Goal: Information Seeking & Learning: Learn about a topic

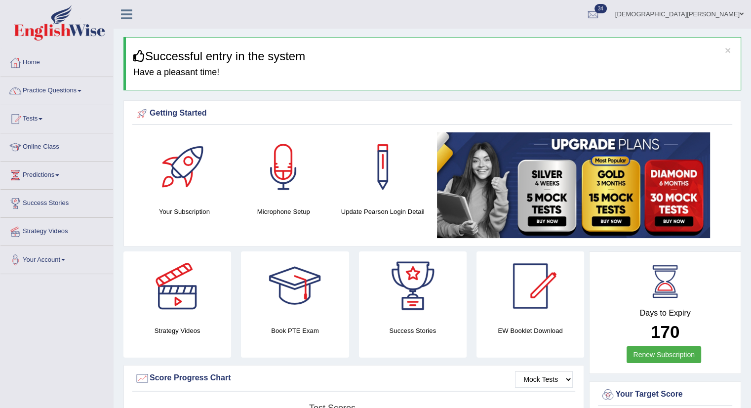
drag, startPoint x: 0, startPoint y: 0, endPoint x: 80, endPoint y: 87, distance: 118.4
click at [80, 87] on link "Practice Questions" at bounding box center [56, 89] width 113 height 25
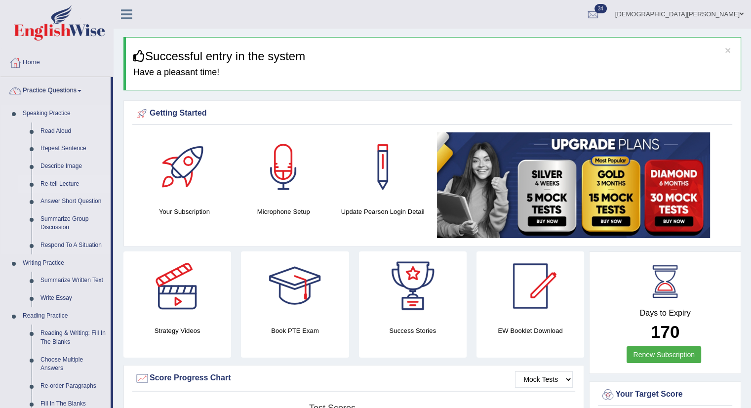
click at [58, 182] on link "Re-tell Lecture" at bounding box center [73, 184] width 75 height 18
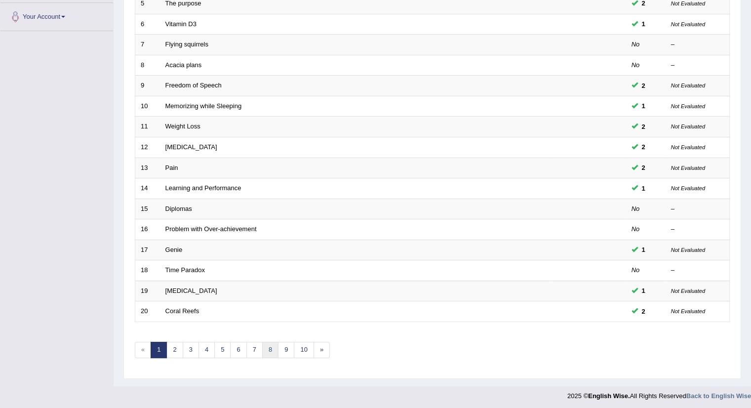
click at [273, 349] on link "8" at bounding box center [270, 349] width 16 height 16
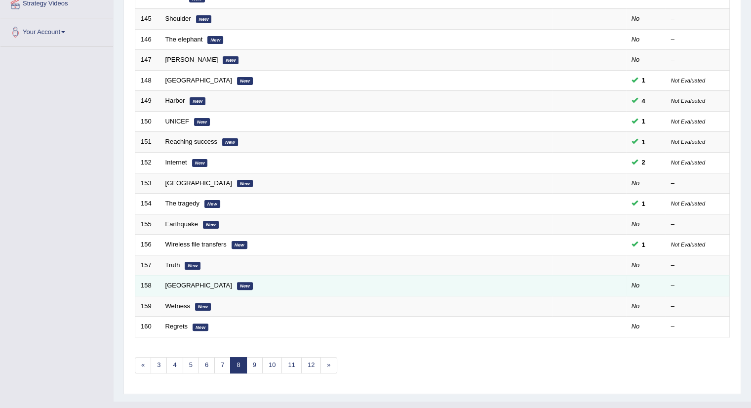
scroll to position [243, 0]
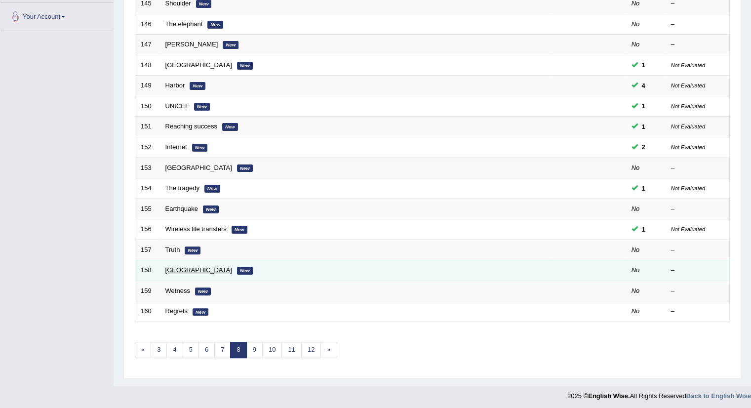
click at [180, 266] on link "[GEOGRAPHIC_DATA]" at bounding box center [198, 269] width 67 height 7
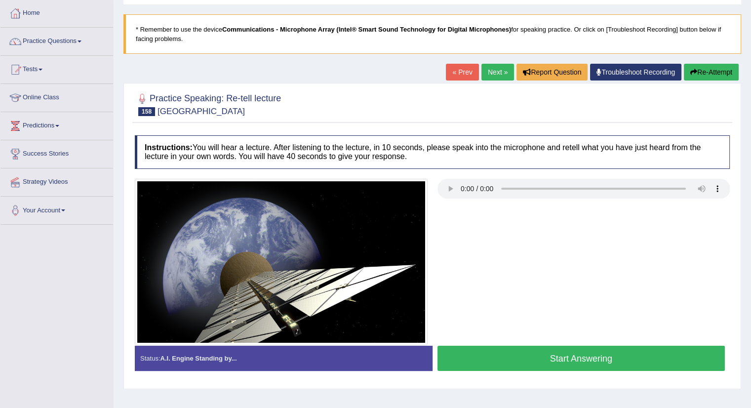
click at [512, 237] on div at bounding box center [432, 262] width 604 height 167
click at [570, 359] on button "Start Answering" at bounding box center [581, 357] width 288 height 25
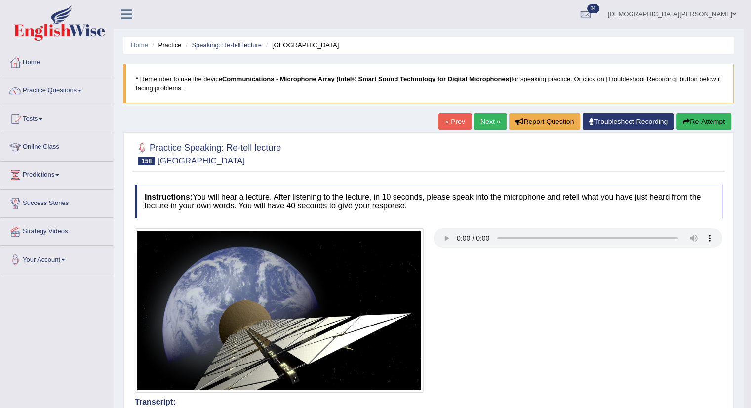
click at [483, 119] on link "Next »" at bounding box center [490, 121] width 33 height 17
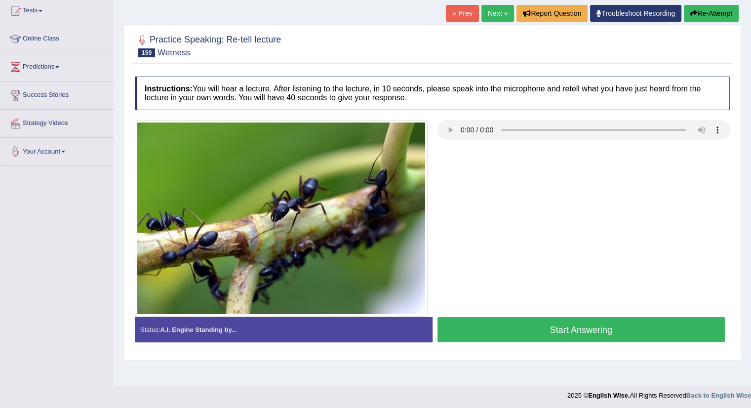
scroll to position [111, 0]
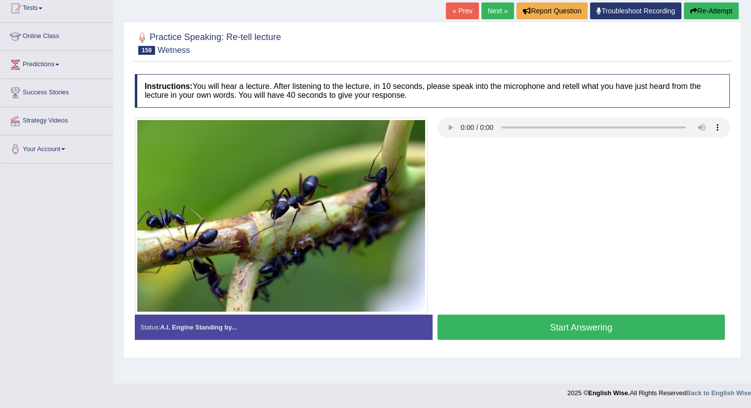
click at [551, 327] on button "Start Answering" at bounding box center [581, 326] width 288 height 25
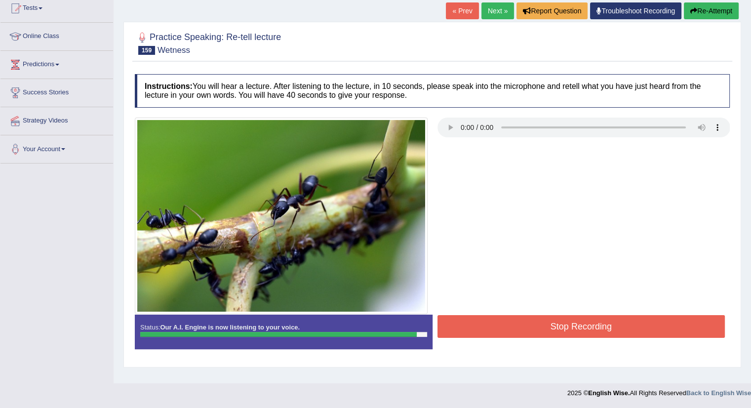
click at [559, 320] on button "Stop Recording" at bounding box center [581, 326] width 288 height 23
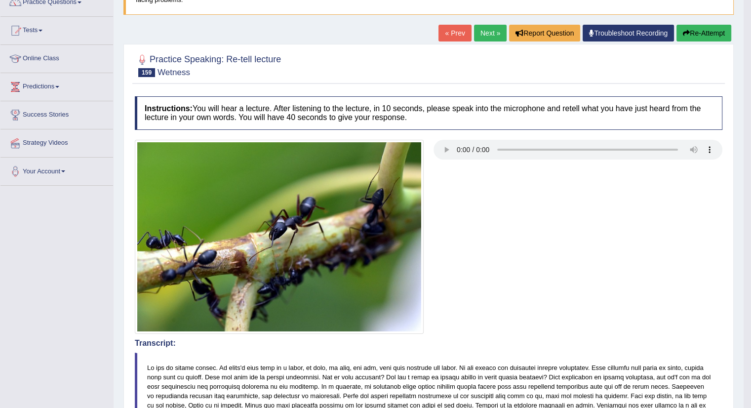
scroll to position [0, 0]
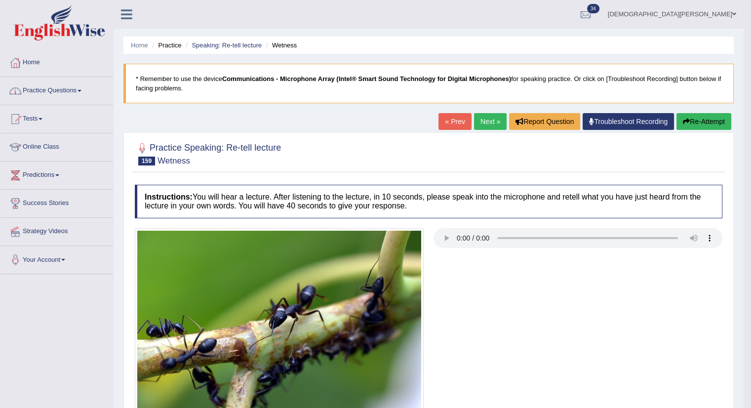
click at [79, 85] on link "Practice Questions" at bounding box center [56, 89] width 113 height 25
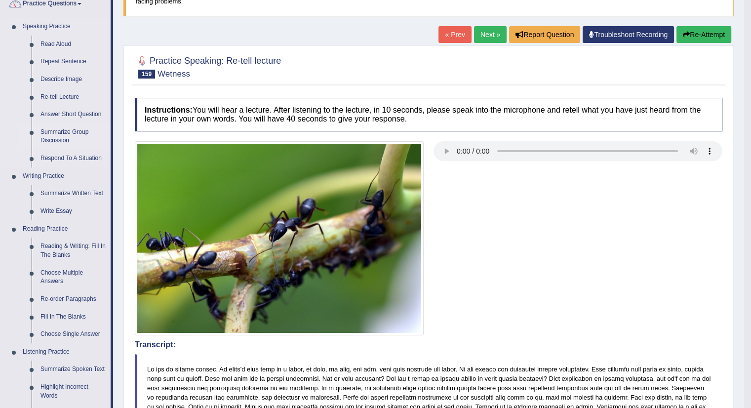
scroll to position [99, 0]
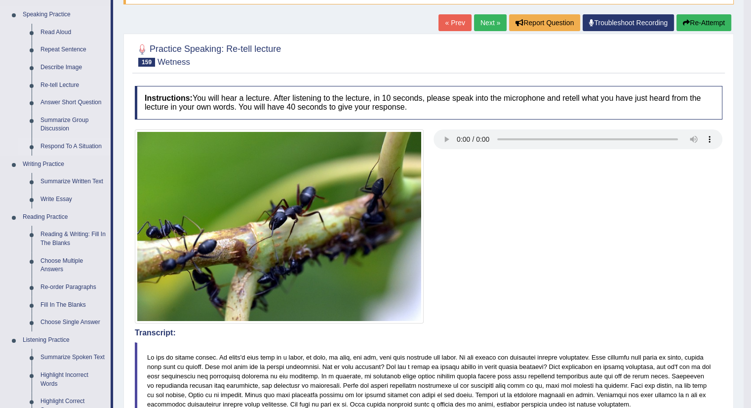
click at [101, 145] on link "Respond To A Situation" at bounding box center [73, 147] width 75 height 18
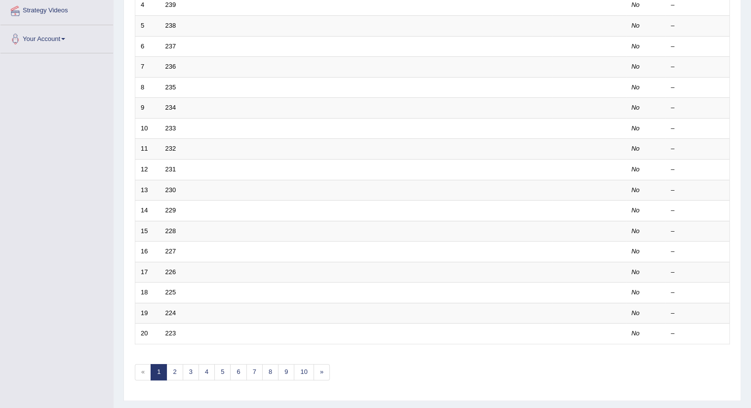
scroll to position [243, 0]
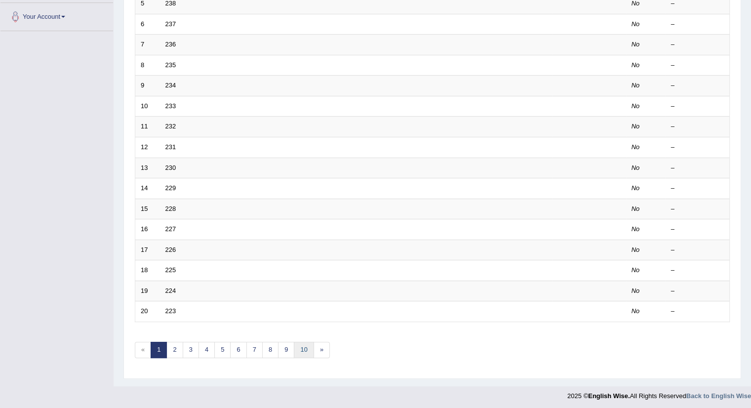
click at [303, 345] on link "10" at bounding box center [304, 349] width 20 height 16
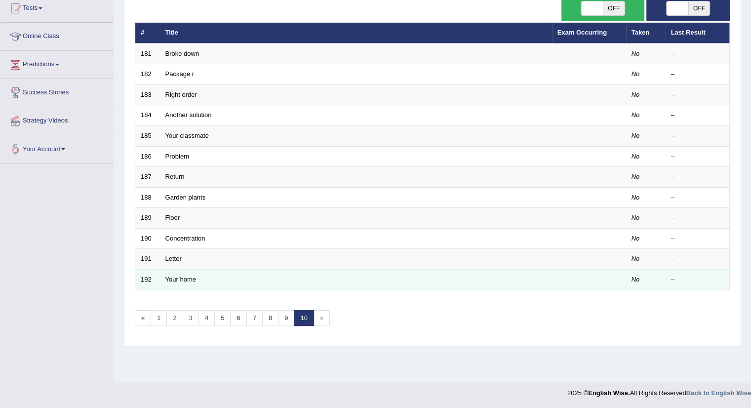
click at [176, 272] on td "Your home" at bounding box center [356, 279] width 392 height 21
click at [176, 278] on link "Your home" at bounding box center [180, 278] width 31 height 7
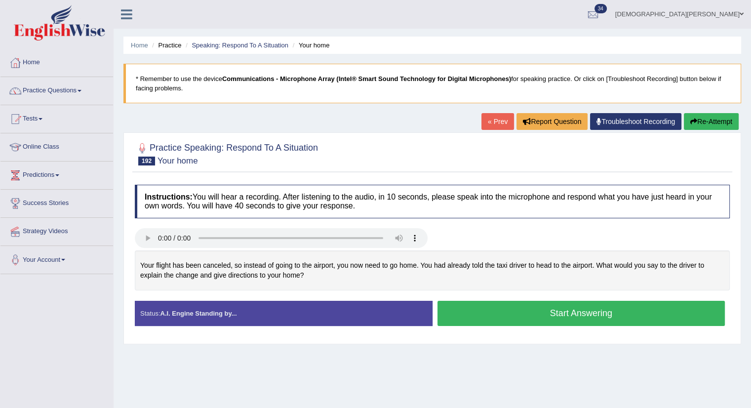
click at [474, 316] on button "Start Answering" at bounding box center [581, 313] width 288 height 25
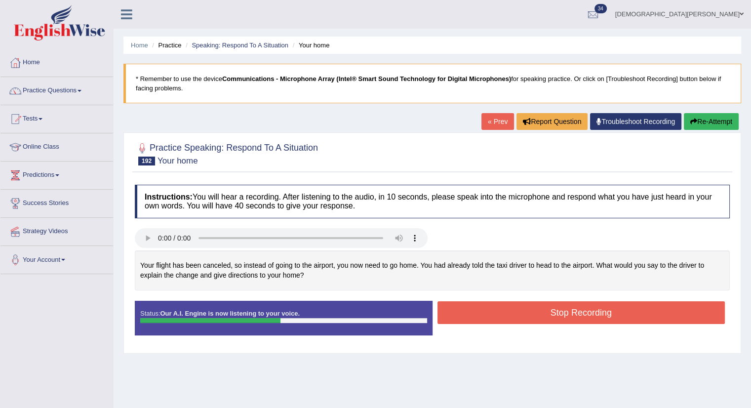
click at [495, 310] on button "Stop Recording" at bounding box center [581, 312] width 288 height 23
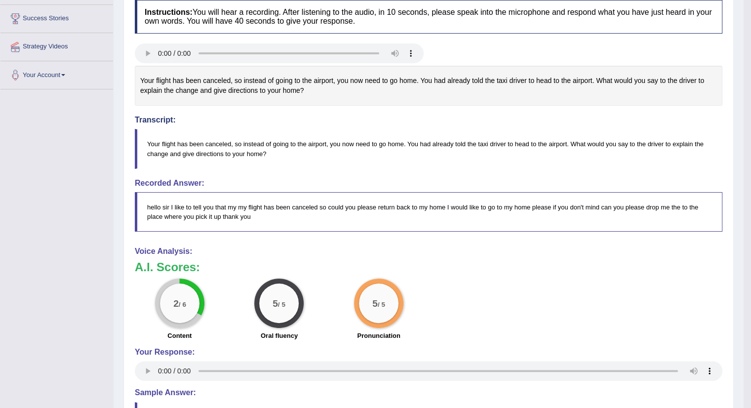
scroll to position [55, 0]
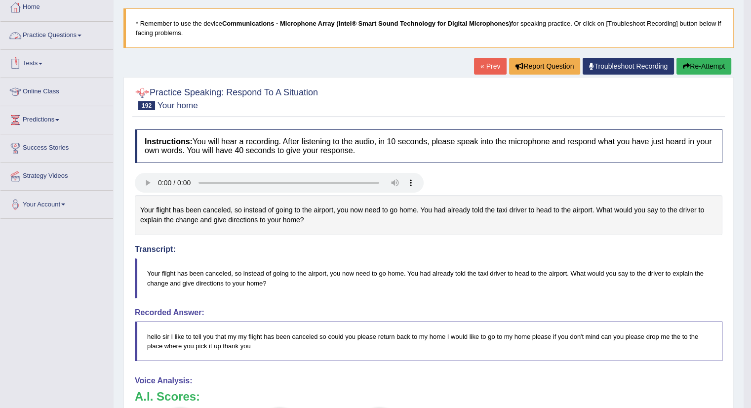
click at [82, 36] on link "Practice Questions" at bounding box center [56, 34] width 113 height 25
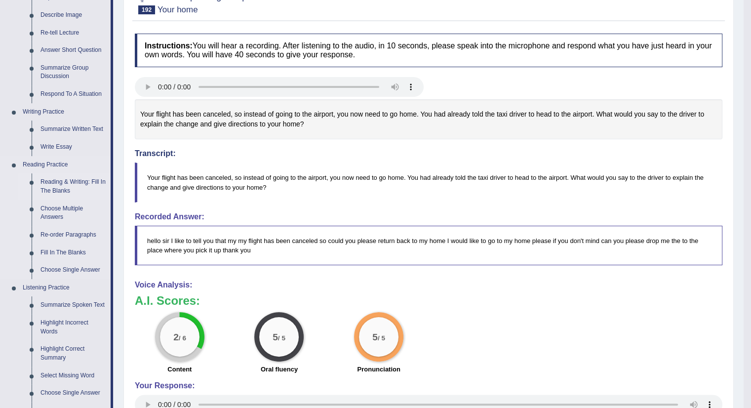
scroll to position [105, 0]
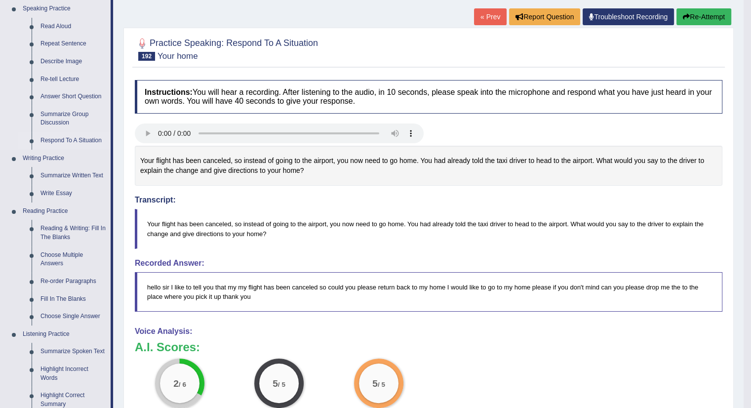
click at [75, 139] on link "Respond To A Situation" at bounding box center [73, 141] width 75 height 18
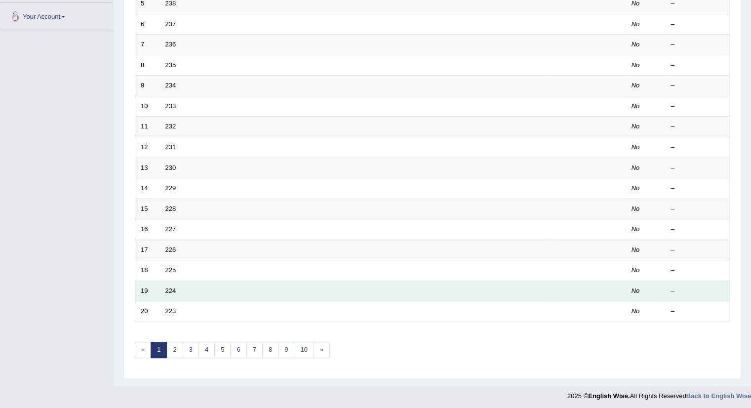
scroll to position [243, 0]
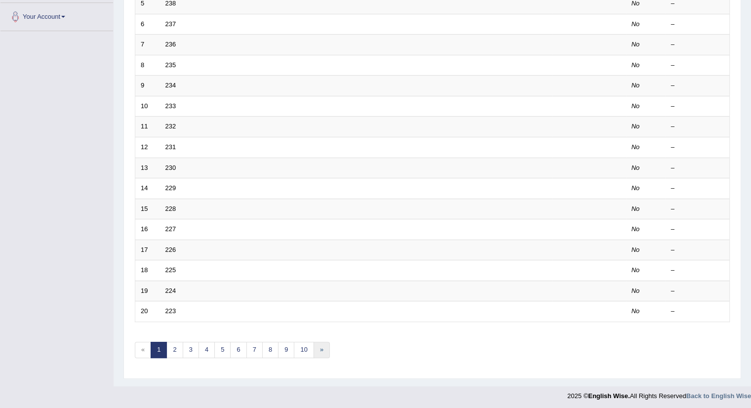
click at [322, 350] on link "»" at bounding box center [321, 349] width 16 height 16
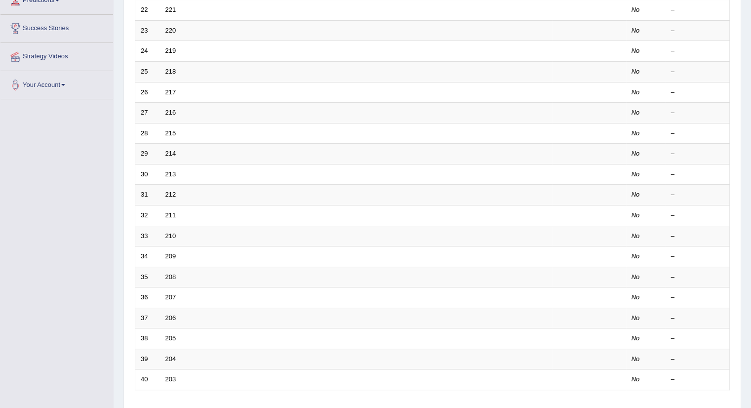
scroll to position [243, 0]
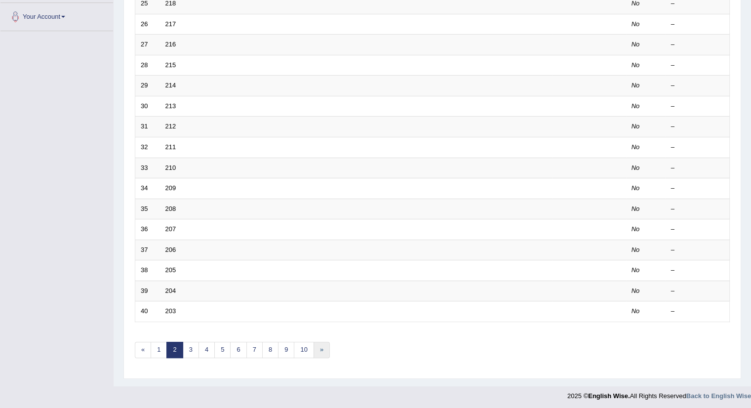
click at [318, 346] on link "»" at bounding box center [321, 349] width 16 height 16
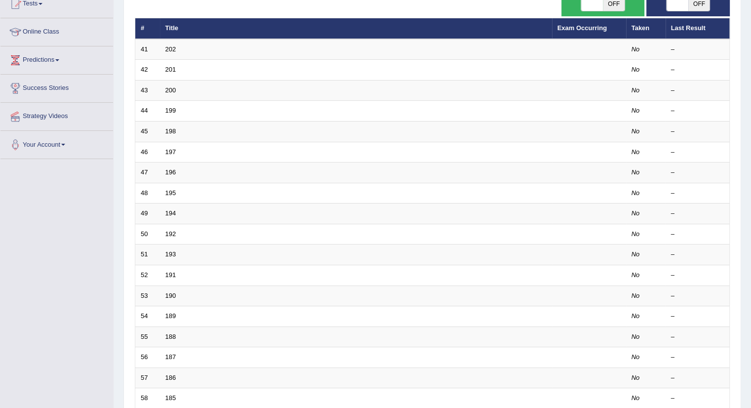
scroll to position [243, 0]
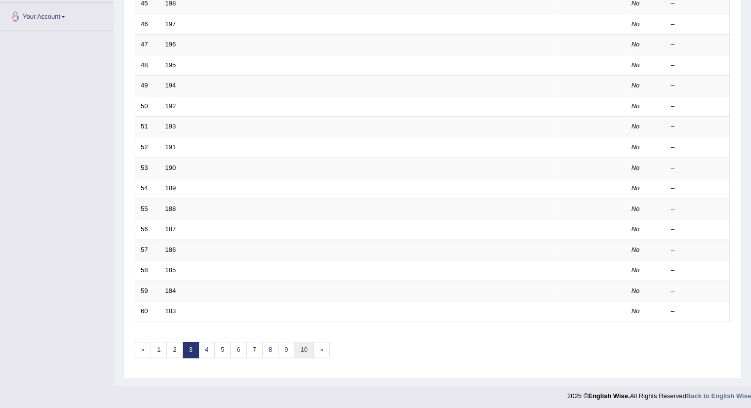
click at [300, 342] on link "10" at bounding box center [304, 349] width 20 height 16
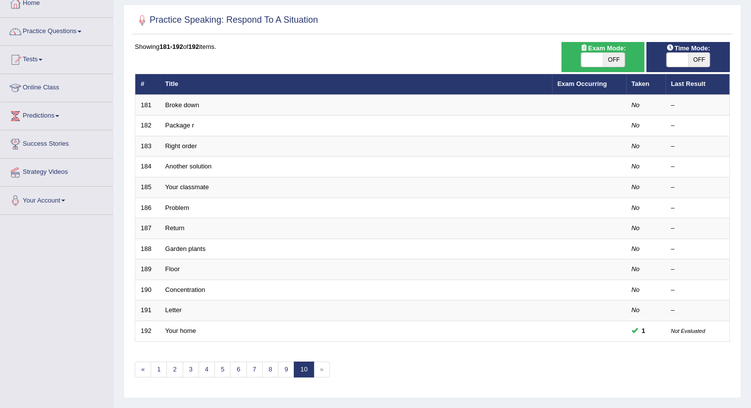
scroll to position [111, 0]
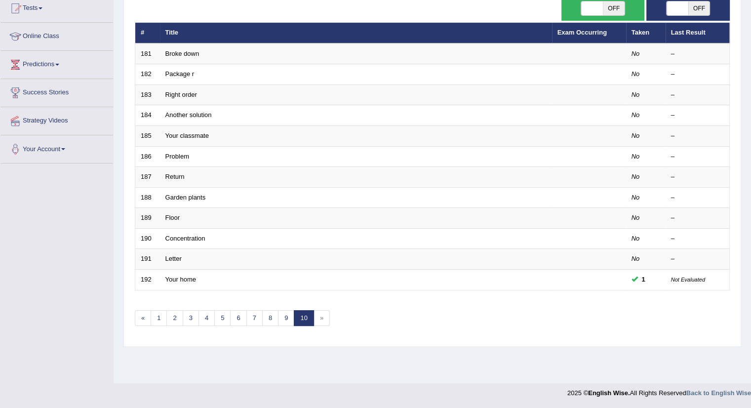
click at [325, 317] on span "»" at bounding box center [321, 318] width 16 height 16
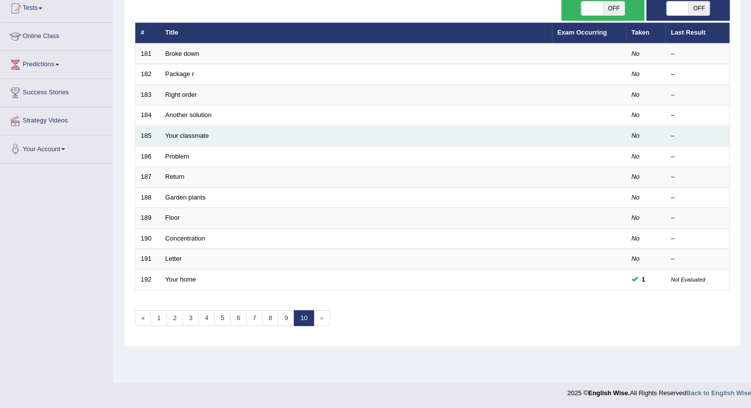
click at [222, 136] on td "Your classmate" at bounding box center [356, 136] width 392 height 21
click at [213, 131] on td "Your classmate" at bounding box center [356, 136] width 392 height 21
click at [172, 138] on td "Your classmate" at bounding box center [356, 136] width 392 height 21
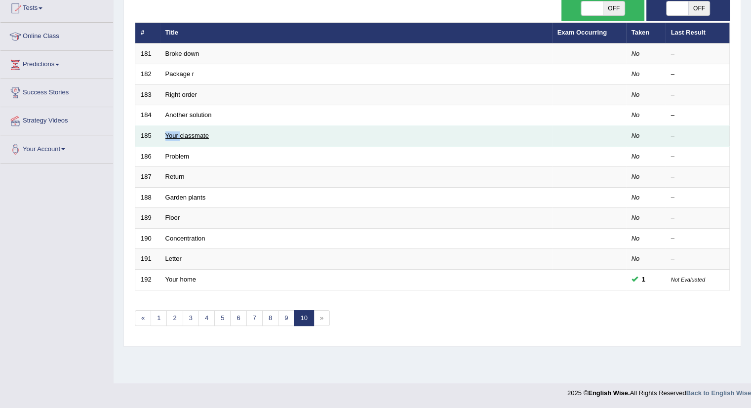
click at [189, 133] on link "Your classmate" at bounding box center [186, 135] width 43 height 7
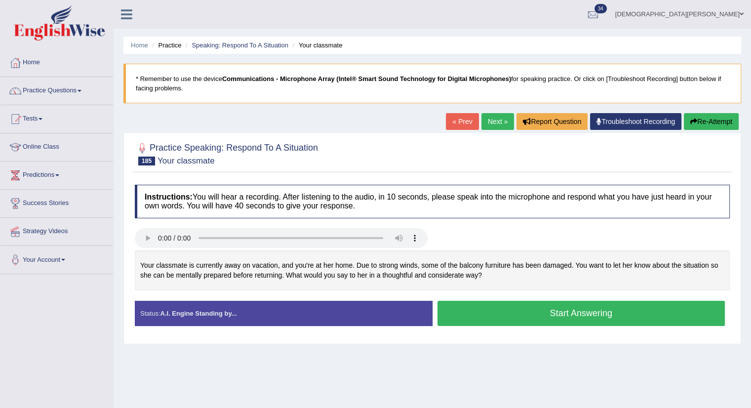
click at [515, 310] on button "Start Answering" at bounding box center [581, 313] width 288 height 25
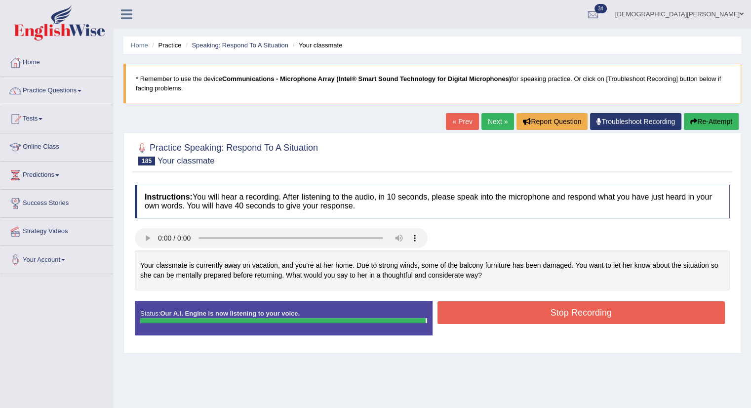
click at [568, 309] on button "Stop Recording" at bounding box center [581, 312] width 288 height 23
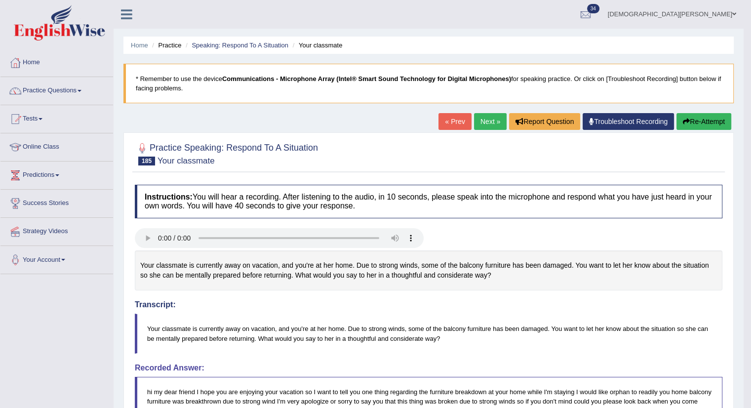
click at [487, 123] on link "Next »" at bounding box center [490, 121] width 33 height 17
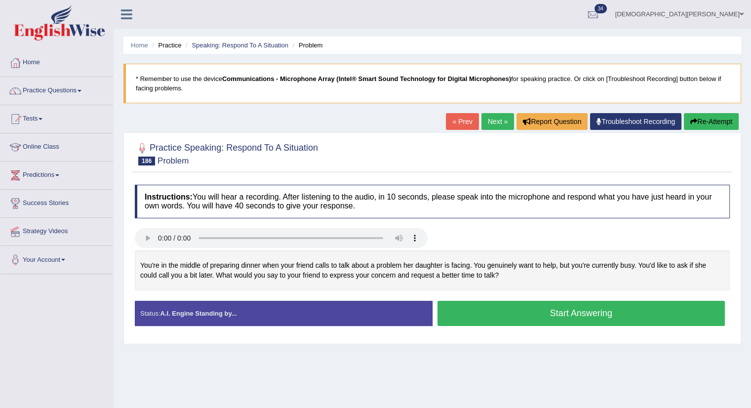
click at [521, 310] on button "Start Answering" at bounding box center [581, 313] width 288 height 25
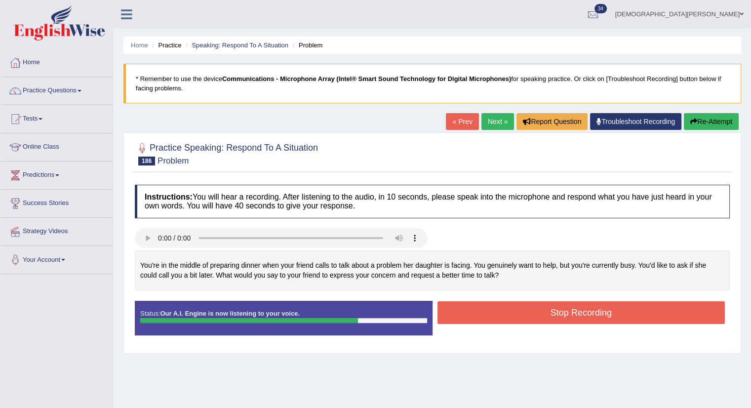
click at [521, 310] on button "Stop Recording" at bounding box center [581, 312] width 288 height 23
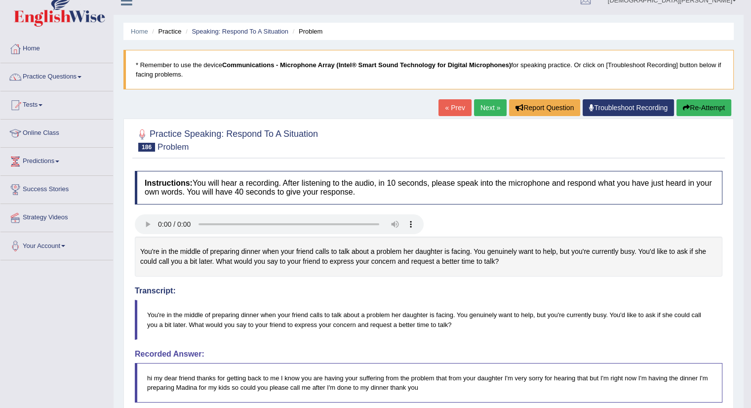
scroll to position [13, 0]
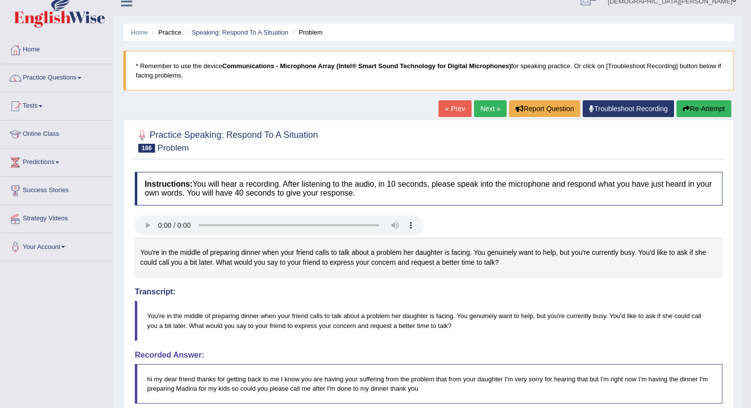
click at [695, 109] on button "Re-Attempt" at bounding box center [703, 108] width 55 height 17
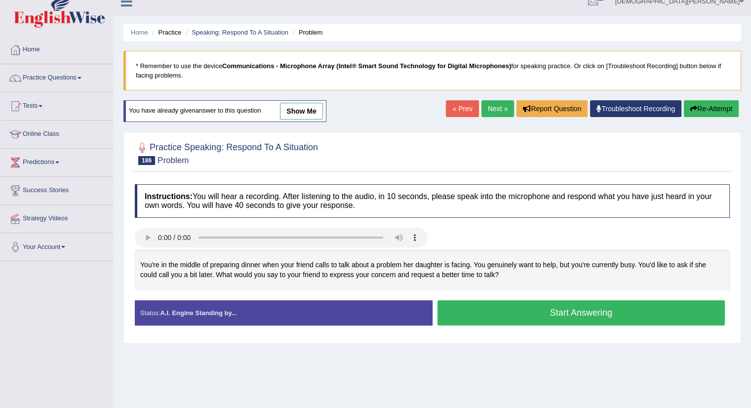
scroll to position [13, 0]
click at [495, 308] on button "Start Answering" at bounding box center [581, 312] width 288 height 25
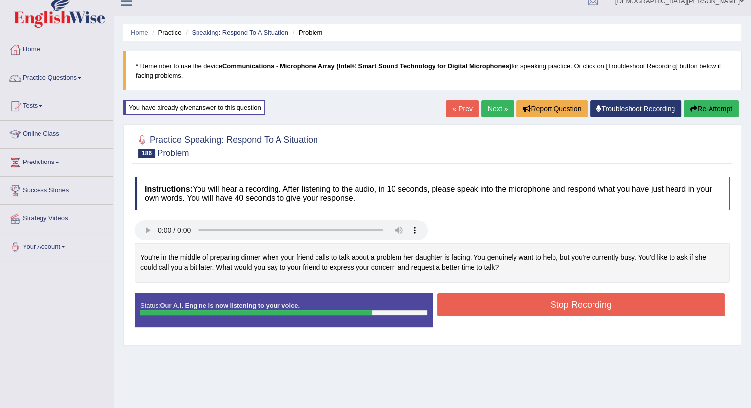
click at [512, 304] on button "Stop Recording" at bounding box center [581, 304] width 288 height 23
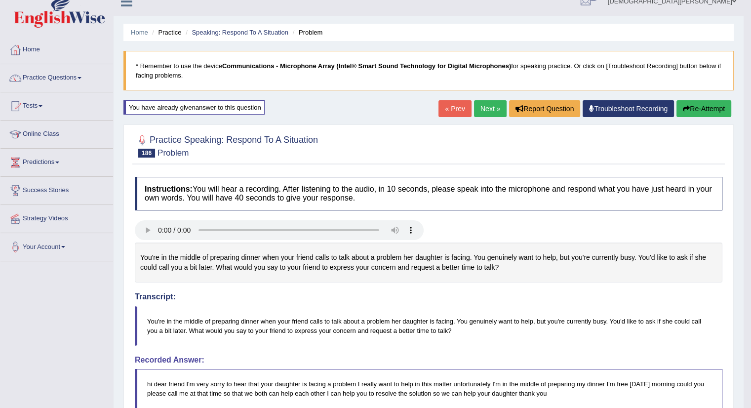
click at [488, 110] on link "Next »" at bounding box center [490, 108] width 33 height 17
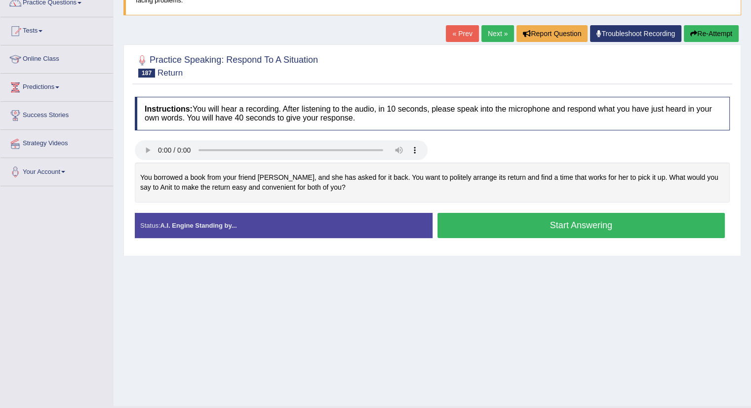
scroll to position [99, 0]
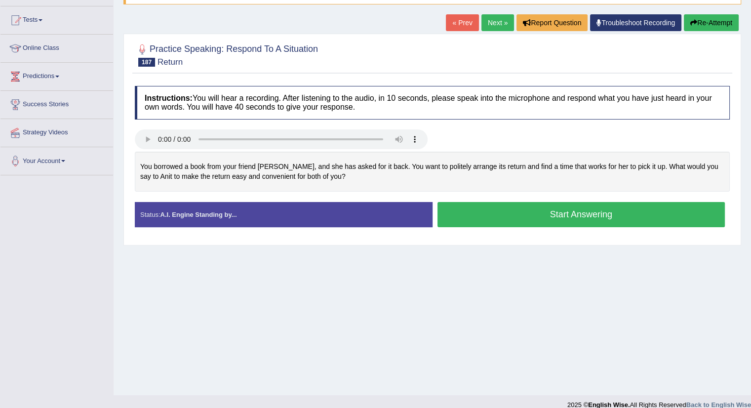
click at [521, 222] on button "Start Answering" at bounding box center [581, 214] width 288 height 25
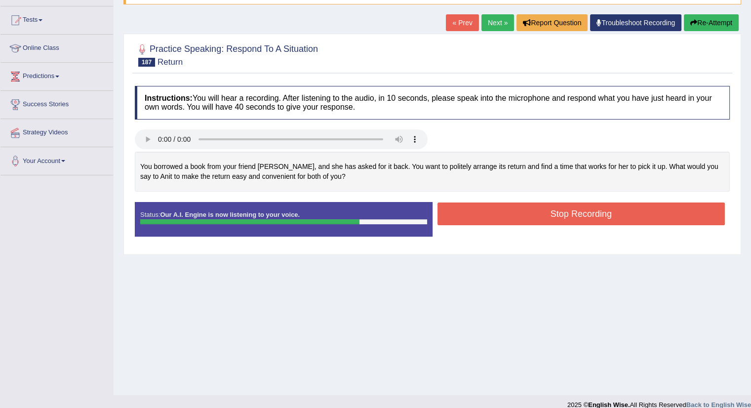
click at [514, 214] on button "Stop Recording" at bounding box center [581, 213] width 288 height 23
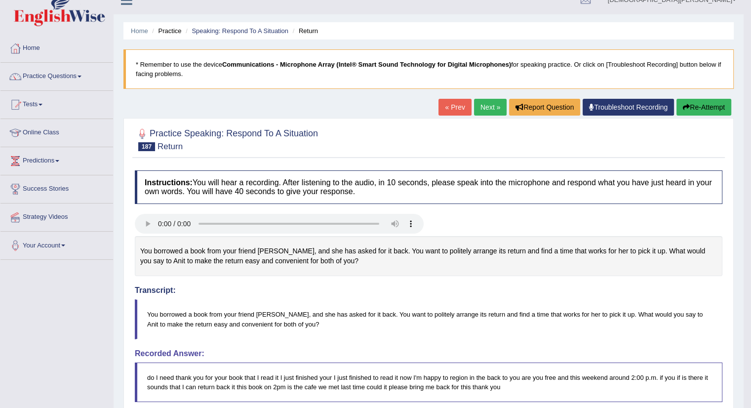
scroll to position [0, 0]
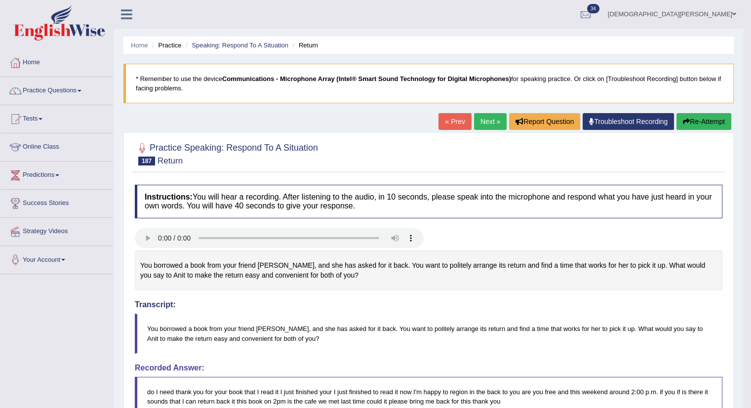
click at [720, 124] on button "Re-Attempt" at bounding box center [703, 121] width 55 height 17
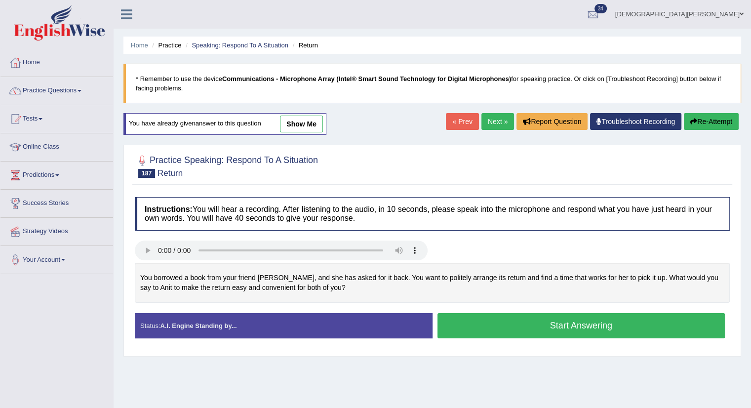
click at [526, 325] on button "Start Answering" at bounding box center [581, 325] width 288 height 25
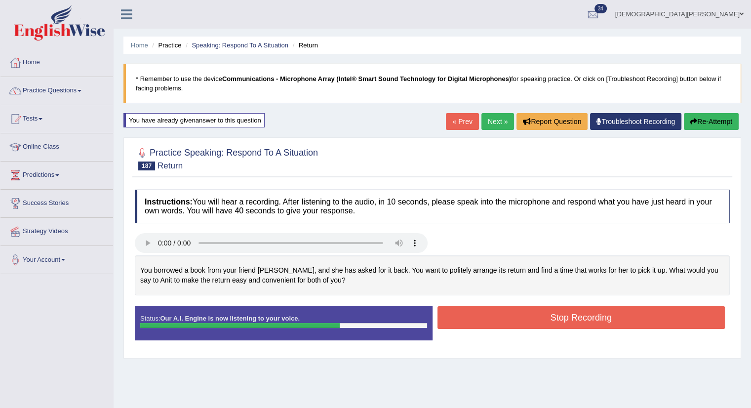
click at [490, 314] on button "Stop Recording" at bounding box center [581, 317] width 288 height 23
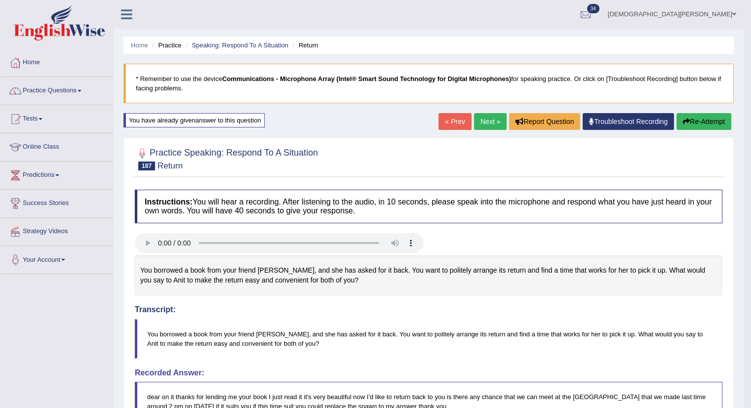
click at [691, 116] on button "Re-Attempt" at bounding box center [703, 121] width 55 height 17
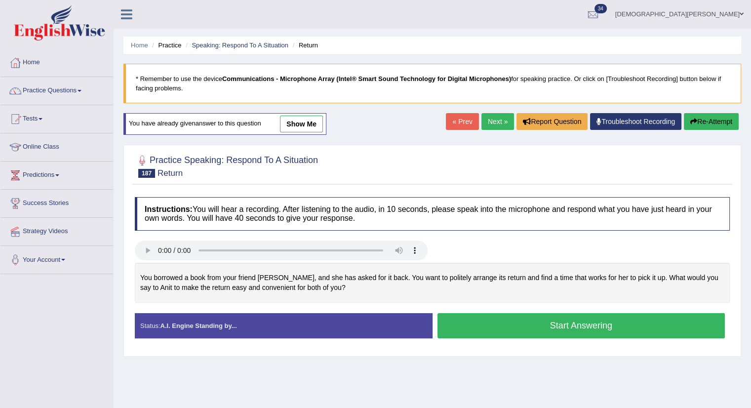
click at [547, 334] on button "Start Answering" at bounding box center [581, 325] width 288 height 25
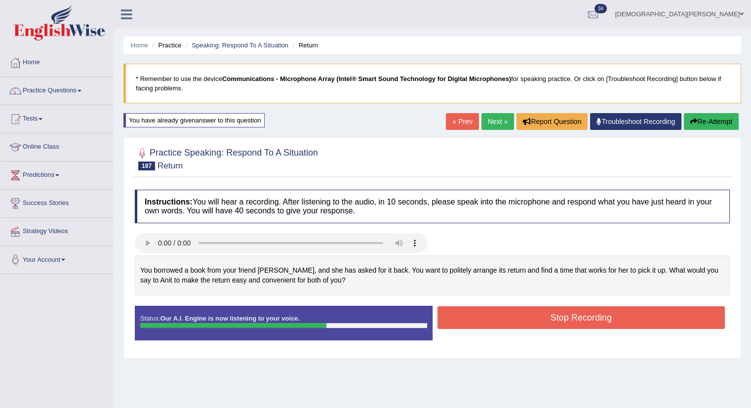
click at [603, 314] on button "Stop Recording" at bounding box center [581, 317] width 288 height 23
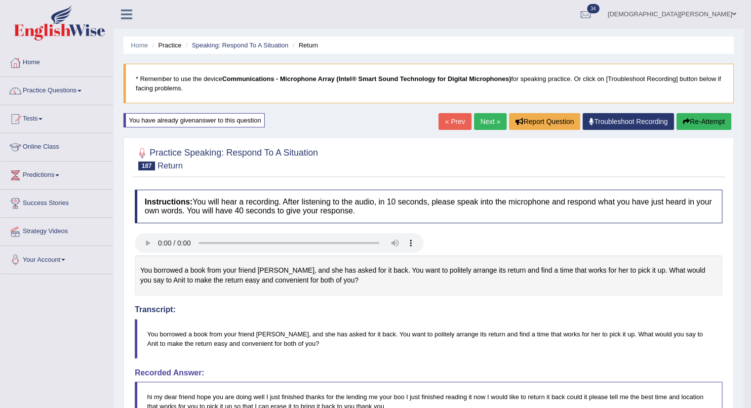
click at [478, 116] on link "Next »" at bounding box center [490, 121] width 33 height 17
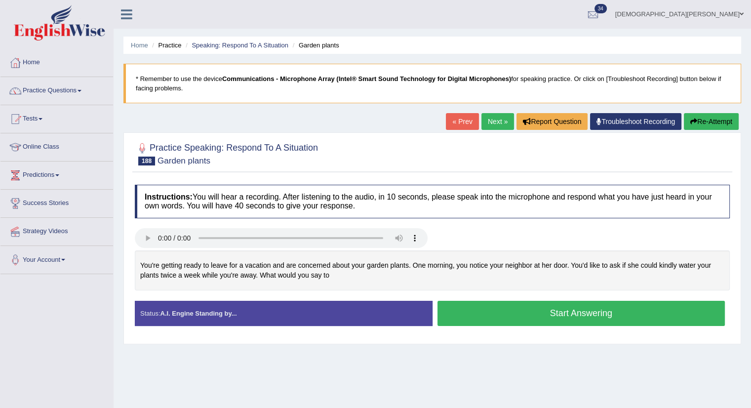
click at [531, 317] on button "Start Answering" at bounding box center [581, 313] width 288 height 25
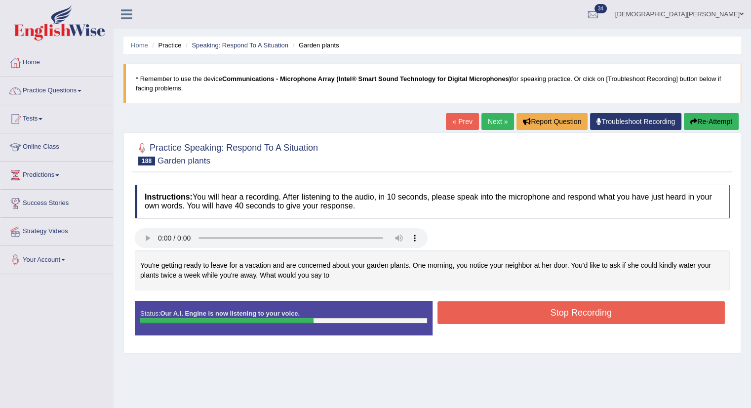
click at [470, 314] on button "Stop Recording" at bounding box center [581, 312] width 288 height 23
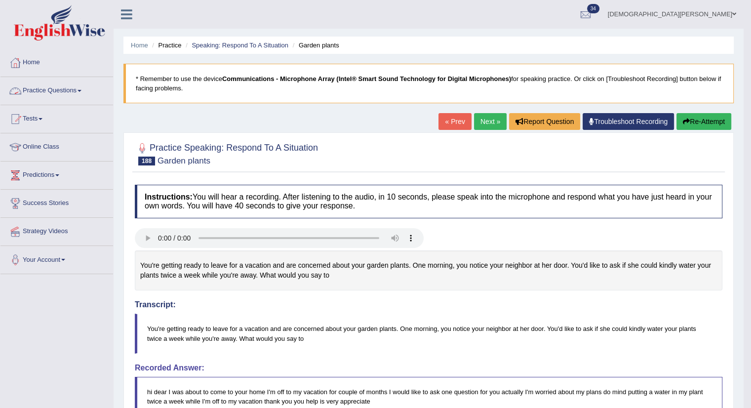
click at [79, 91] on link "Practice Questions" at bounding box center [56, 89] width 113 height 25
